Goal: Obtain resource: Download file/media

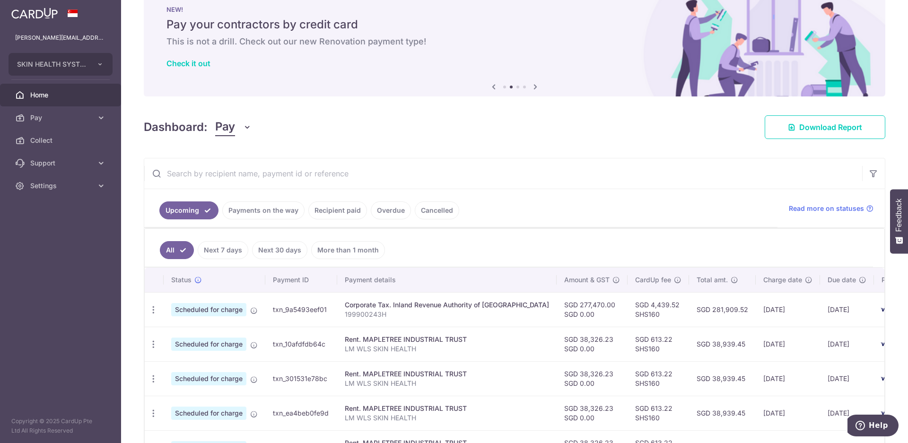
scroll to position [24, 0]
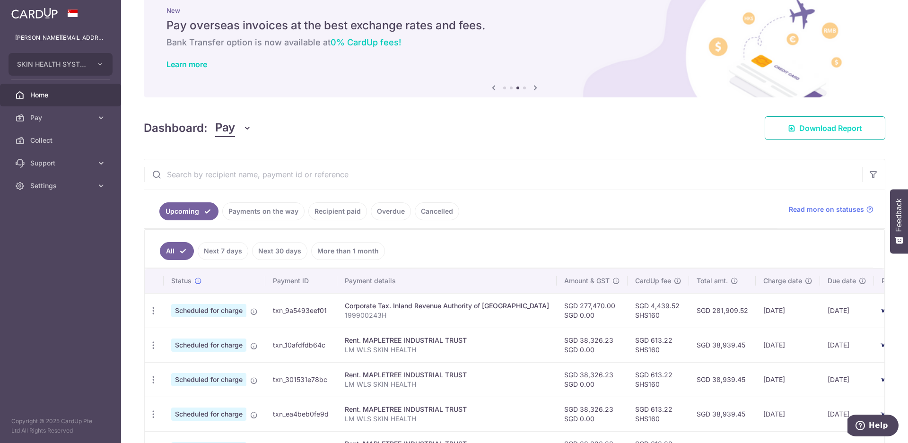
click at [816, 132] on span "Download Report" at bounding box center [830, 127] width 63 height 11
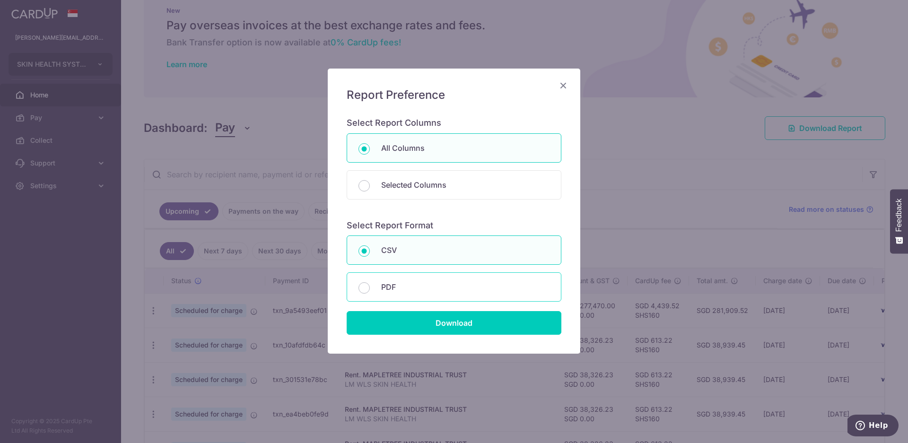
click at [379, 291] on div "PDF" at bounding box center [453, 286] width 215 height 29
radio input "false"
radio input "true"
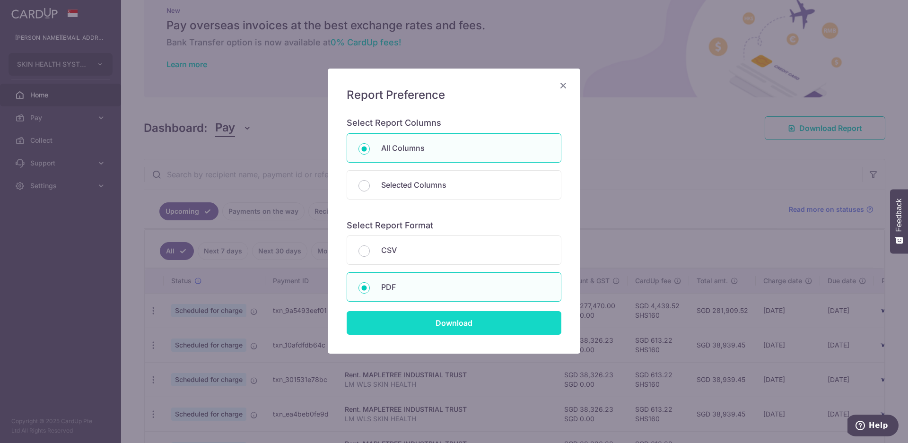
click at [421, 319] on input "Download" at bounding box center [453, 323] width 215 height 24
